Goal: Use online tool/utility: Utilize a website feature to perform a specific function

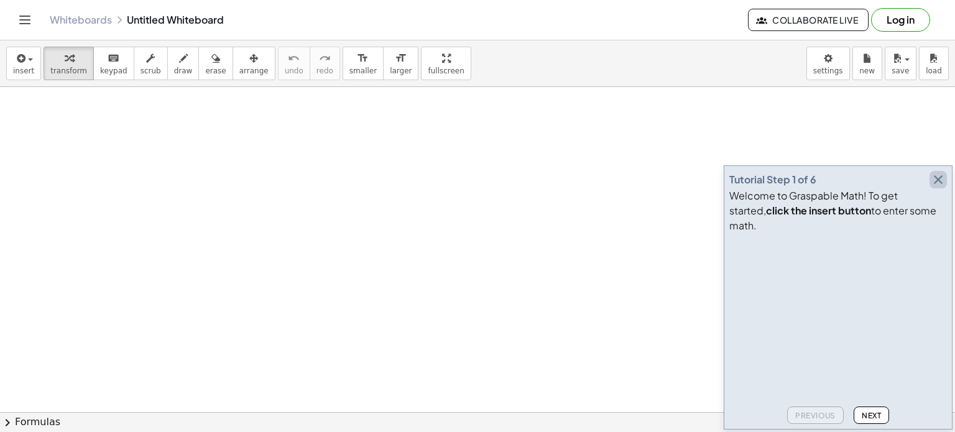
click at [937, 187] on icon "button" at bounding box center [938, 179] width 15 height 15
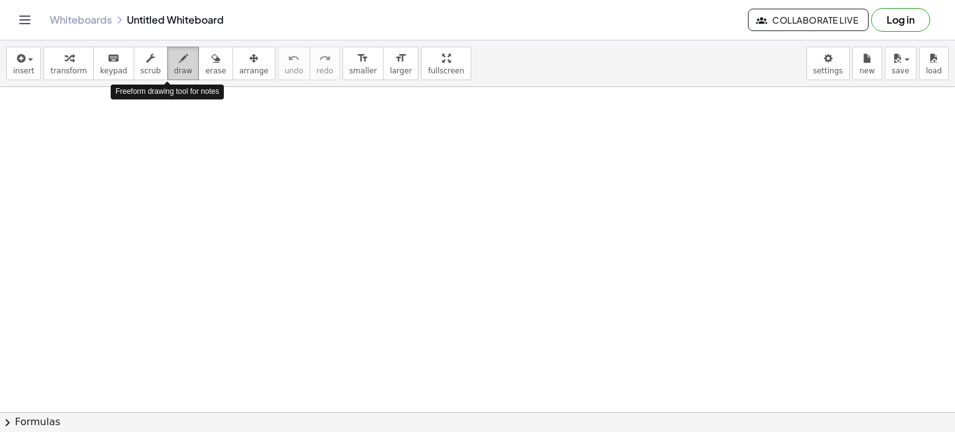
click at [174, 71] on span "draw" at bounding box center [183, 71] width 19 height 9
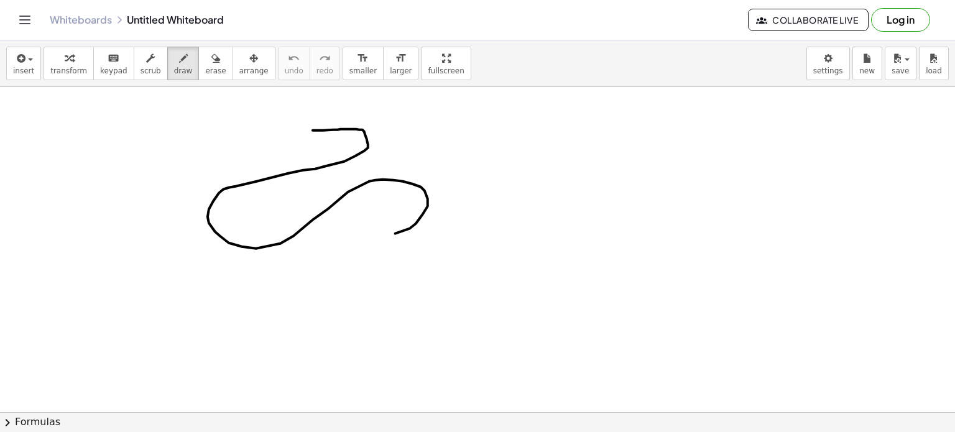
drag, startPoint x: 313, startPoint y: 130, endPoint x: 388, endPoint y: 233, distance: 127.7
drag, startPoint x: 388, startPoint y: 233, endPoint x: 398, endPoint y: 216, distance: 20.0
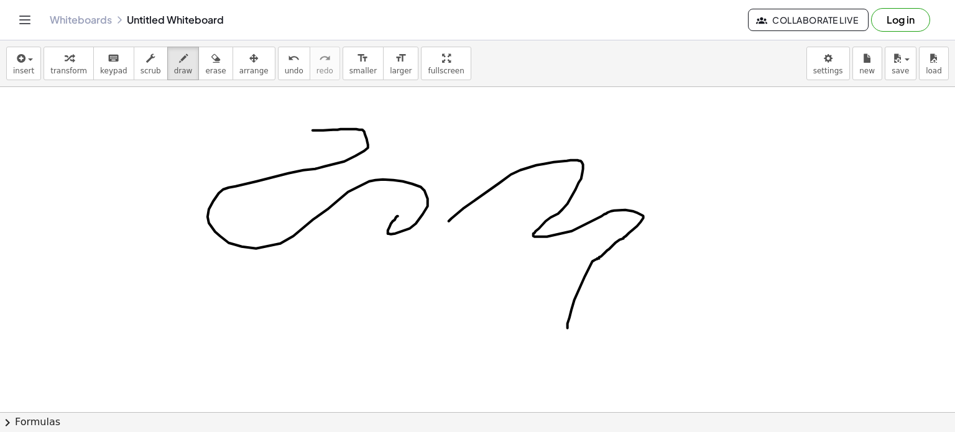
drag, startPoint x: 449, startPoint y: 221, endPoint x: 568, endPoint y: 328, distance: 159.8
click at [211, 64] on icon "button" at bounding box center [215, 58] width 9 height 15
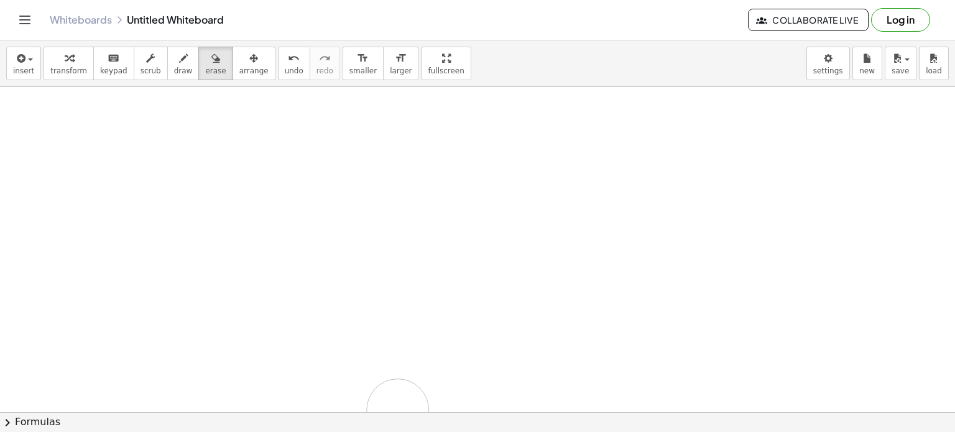
drag, startPoint x: 264, startPoint y: 139, endPoint x: 398, endPoint y: 410, distance: 301.9
click at [180, 61] on button "draw" at bounding box center [183, 64] width 32 height 34
